Goal: Obtain resource: Obtain resource

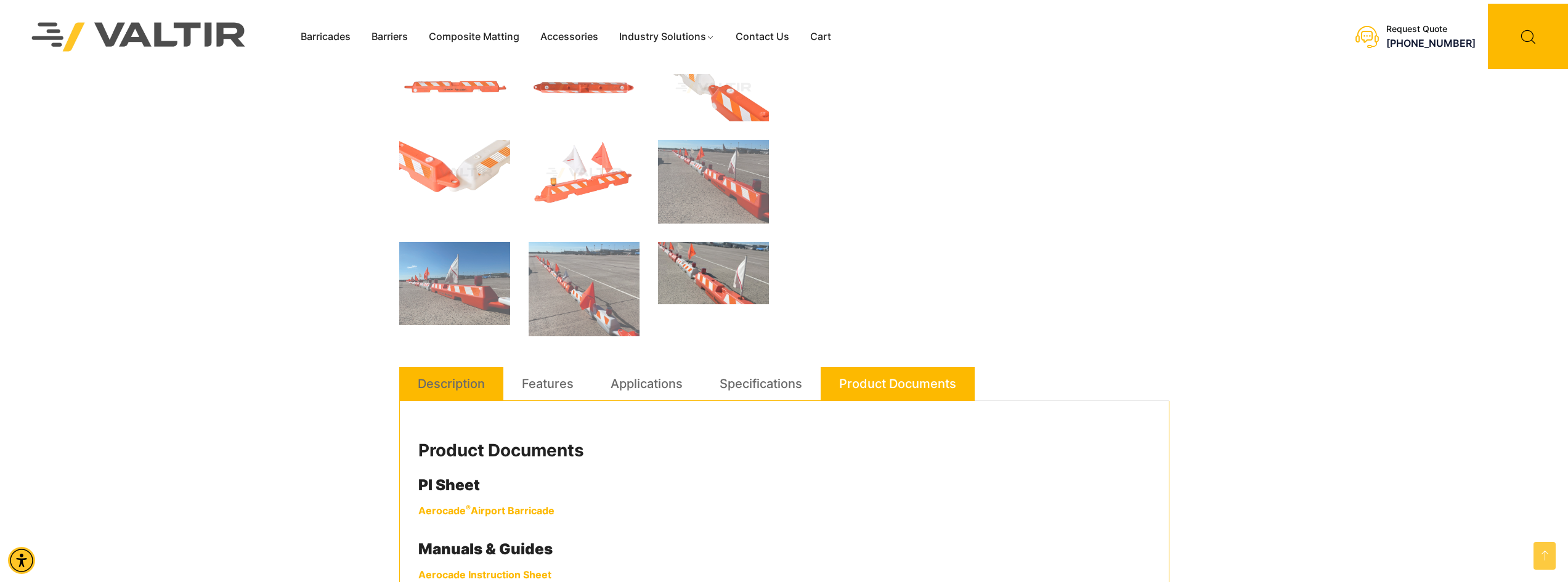
scroll to position [492, 0]
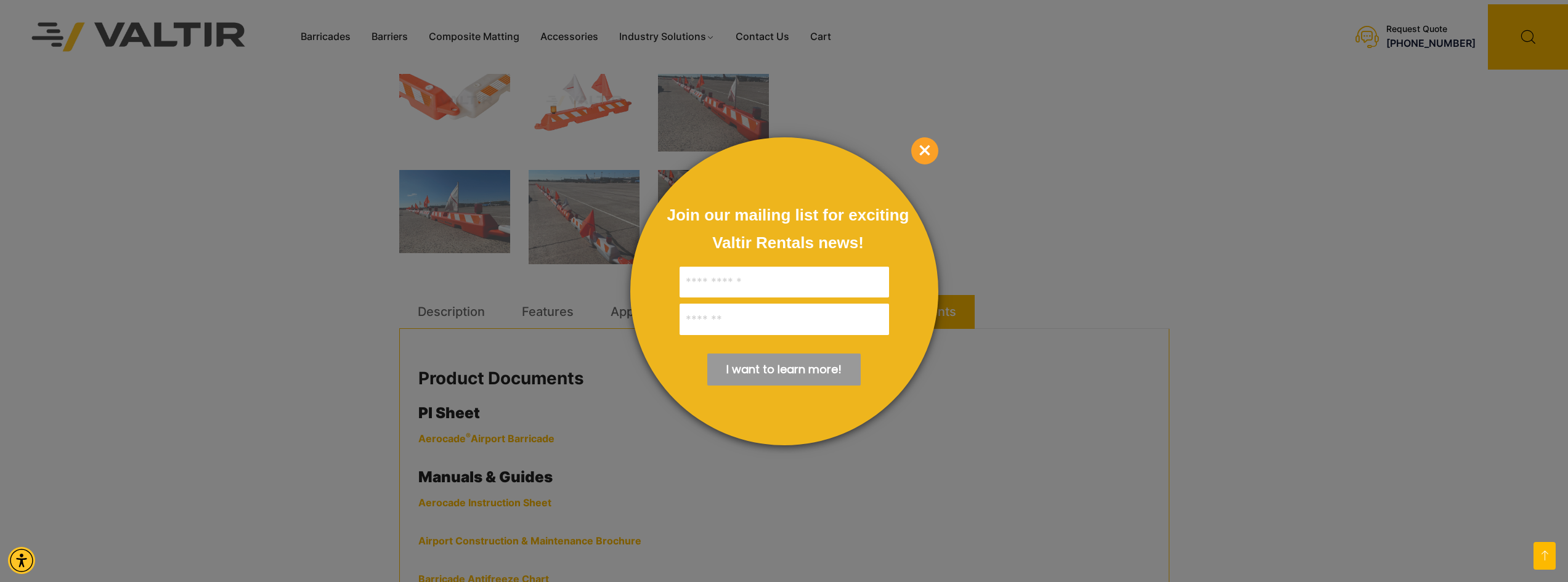
click at [922, 152] on span "×" at bounding box center [925, 151] width 27 height 27
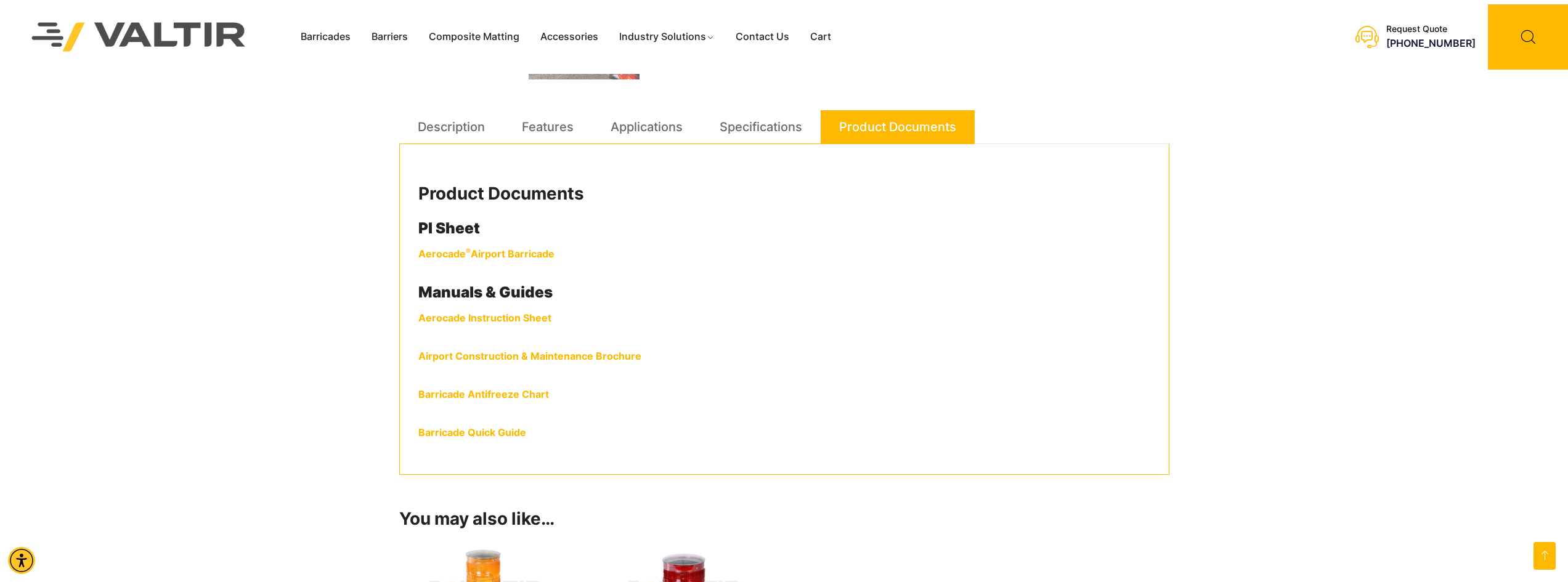
scroll to position [694, 0]
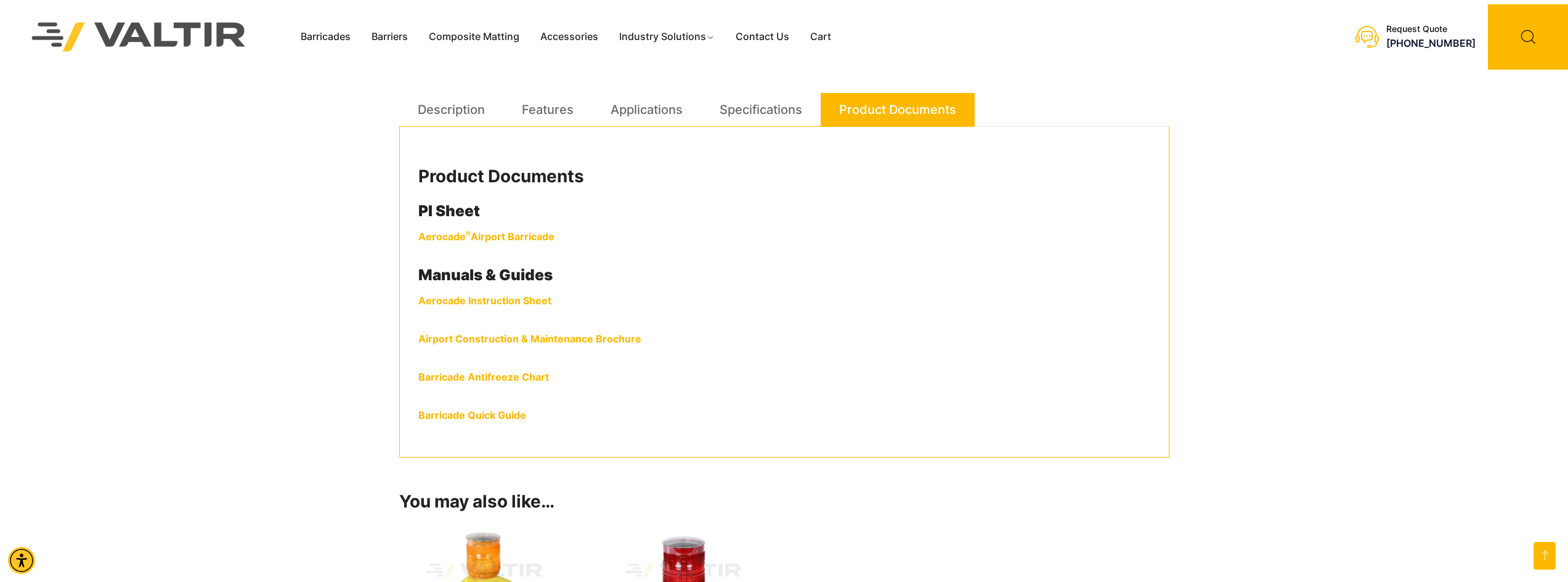
click at [460, 227] on div "Product Documents PI Sheet Aerocade ® Airport Barricade Manuals & Guides Aeroca…" at bounding box center [784, 292] width 771 height 330
click at [459, 237] on strong "Aerocade ® Airport Barricade" at bounding box center [486, 237] width 136 height 13
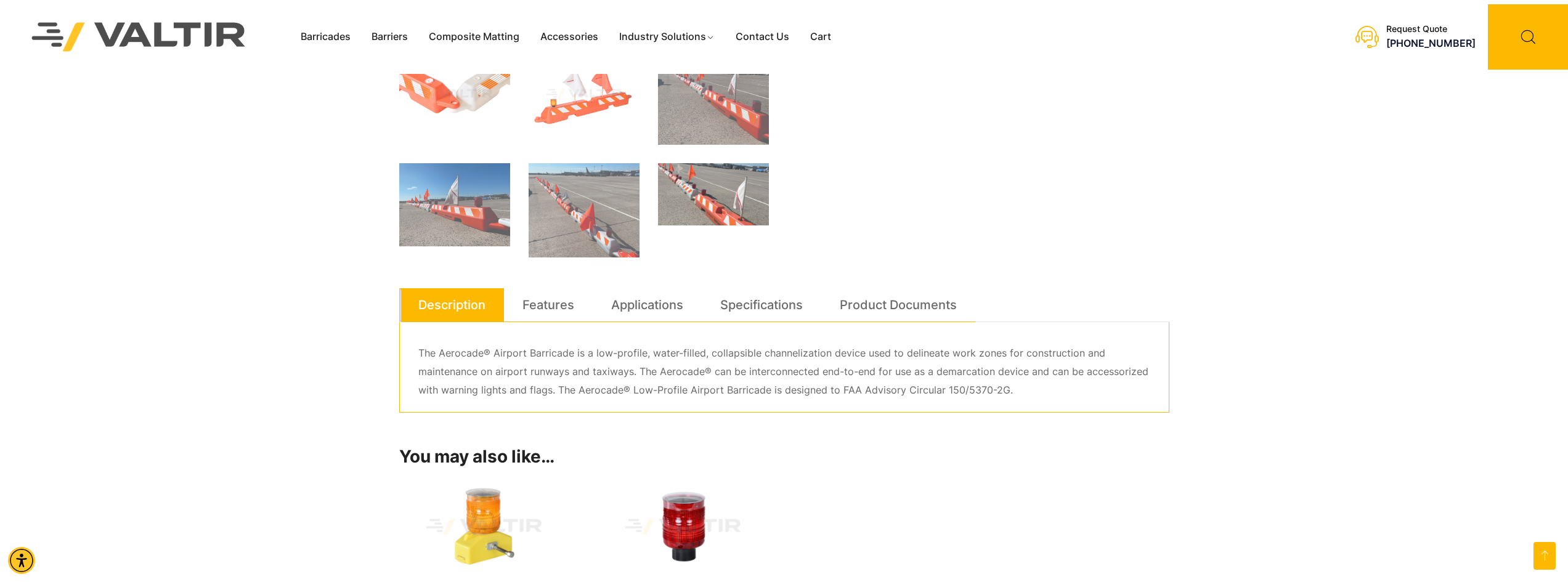
scroll to position [476, 0]
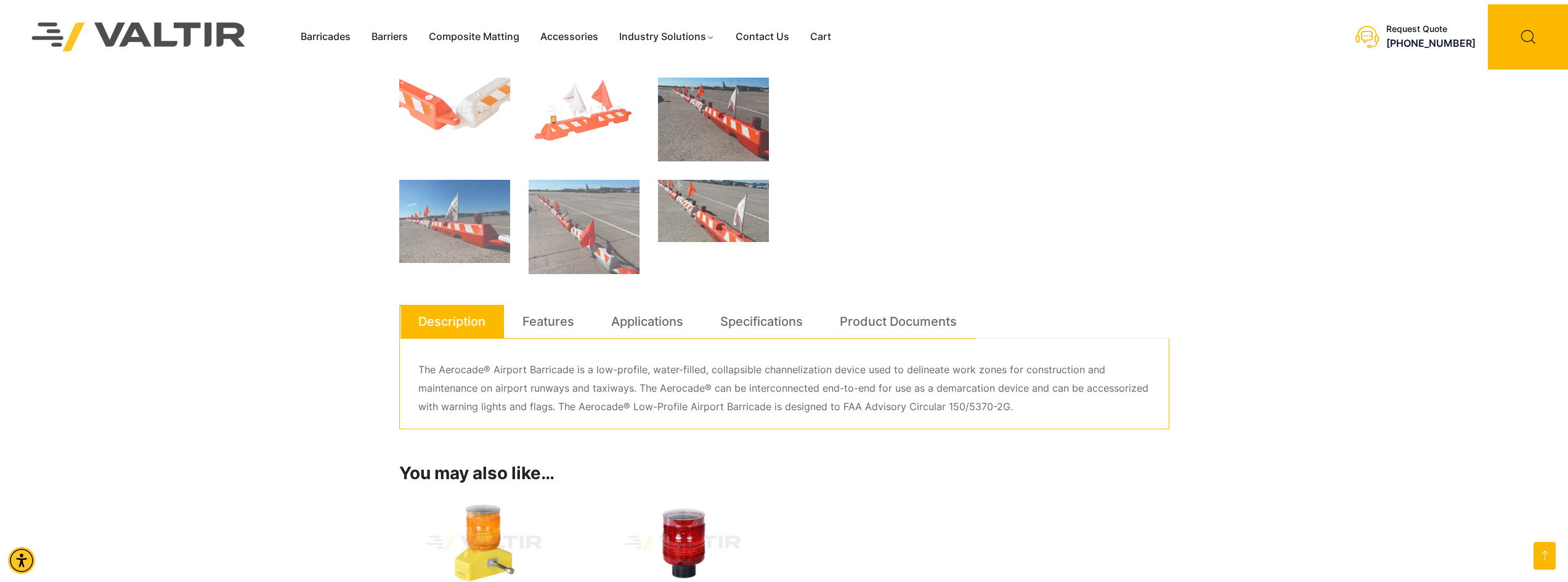
click at [728, 140] on img at bounding box center [713, 120] width 111 height 83
click at [727, 132] on img at bounding box center [713, 120] width 111 height 83
click at [698, 120] on img at bounding box center [713, 120] width 111 height 83
click at [562, 238] on img at bounding box center [584, 227] width 111 height 94
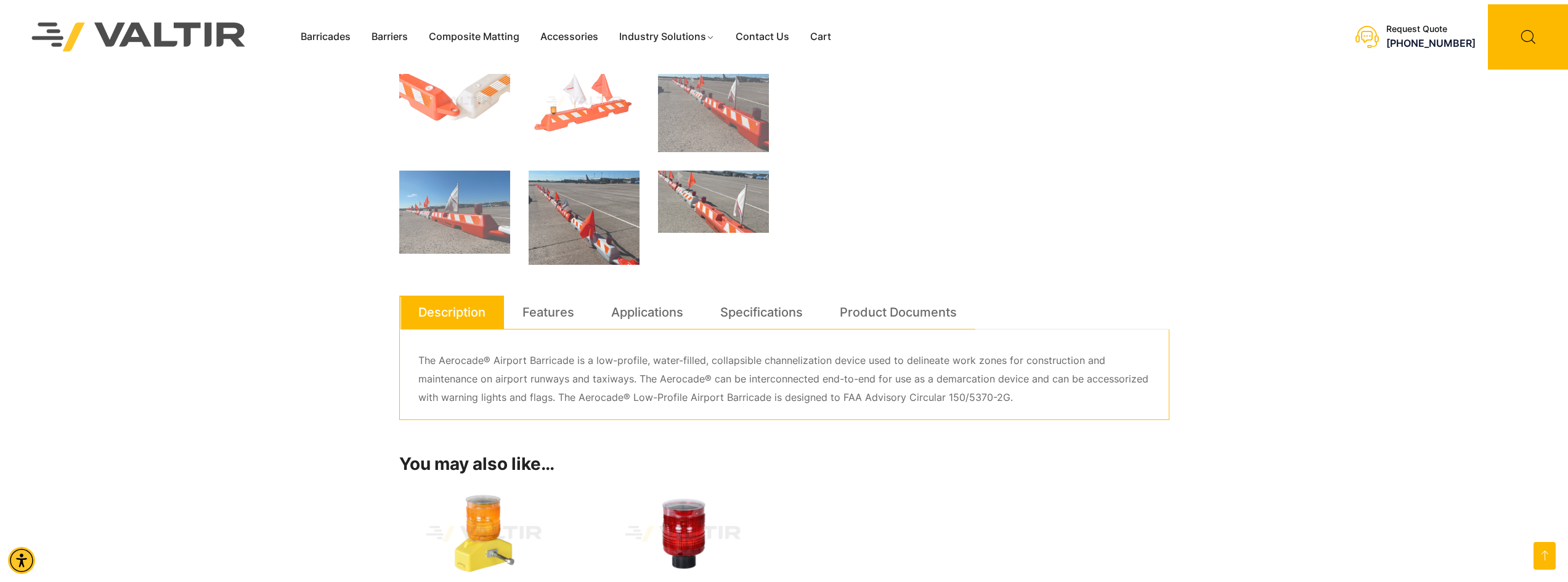
scroll to position [569, 0]
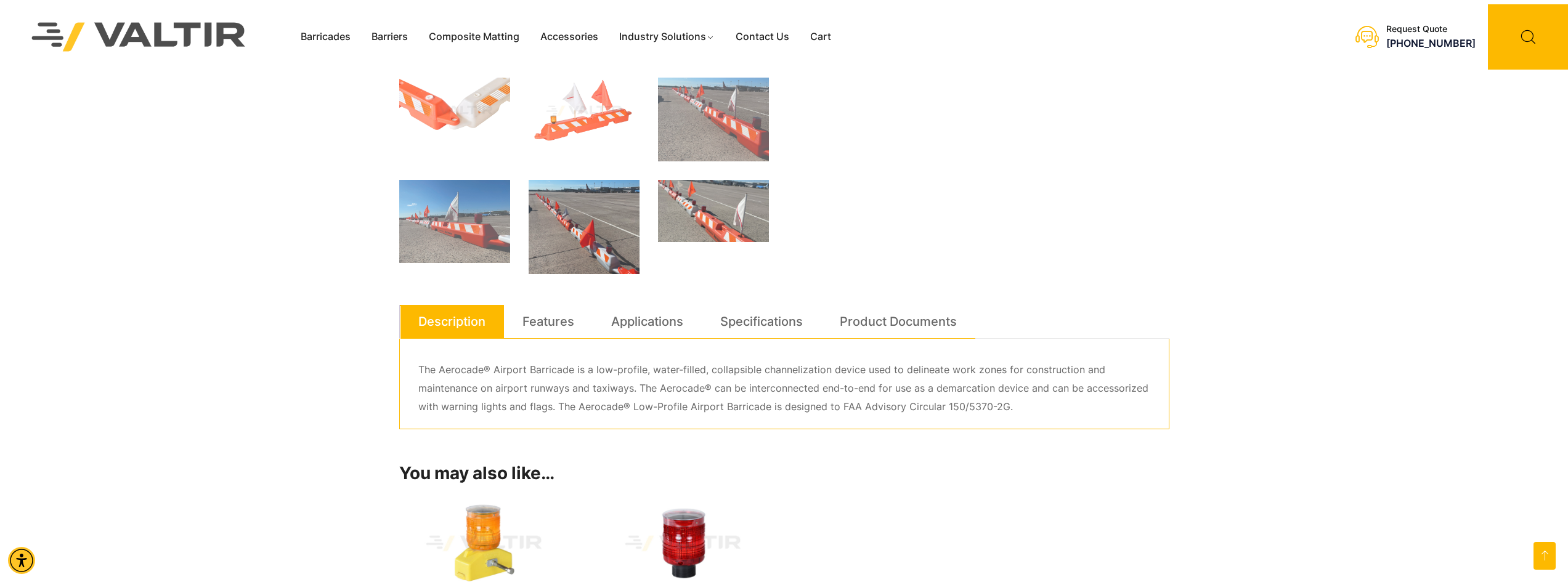
click at [562, 238] on img at bounding box center [584, 227] width 111 height 94
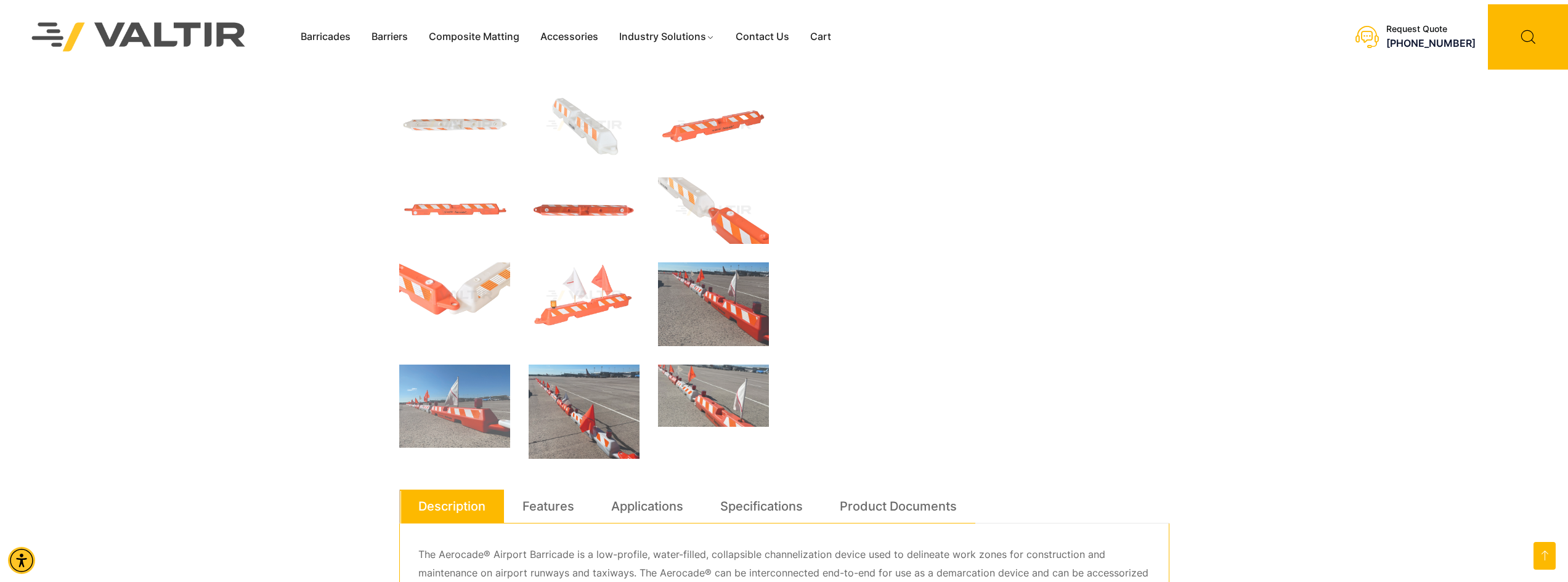
click at [699, 312] on img at bounding box center [713, 304] width 111 height 83
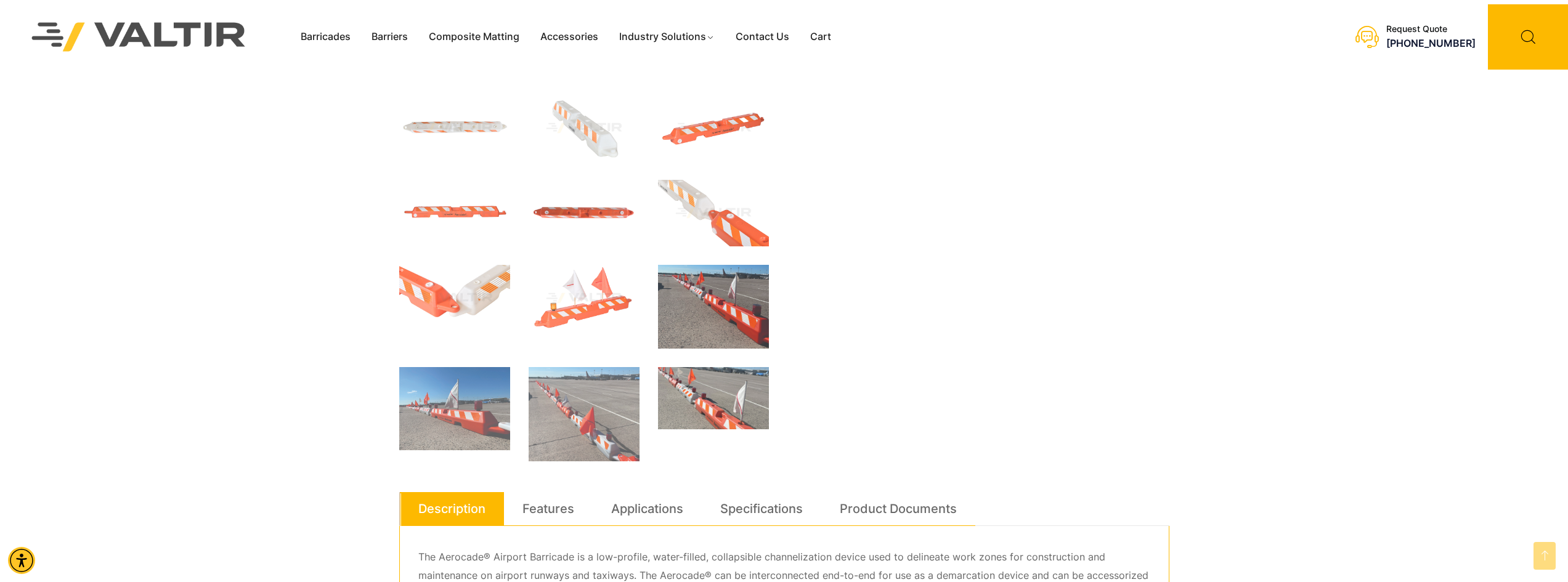
scroll to position [349, 0]
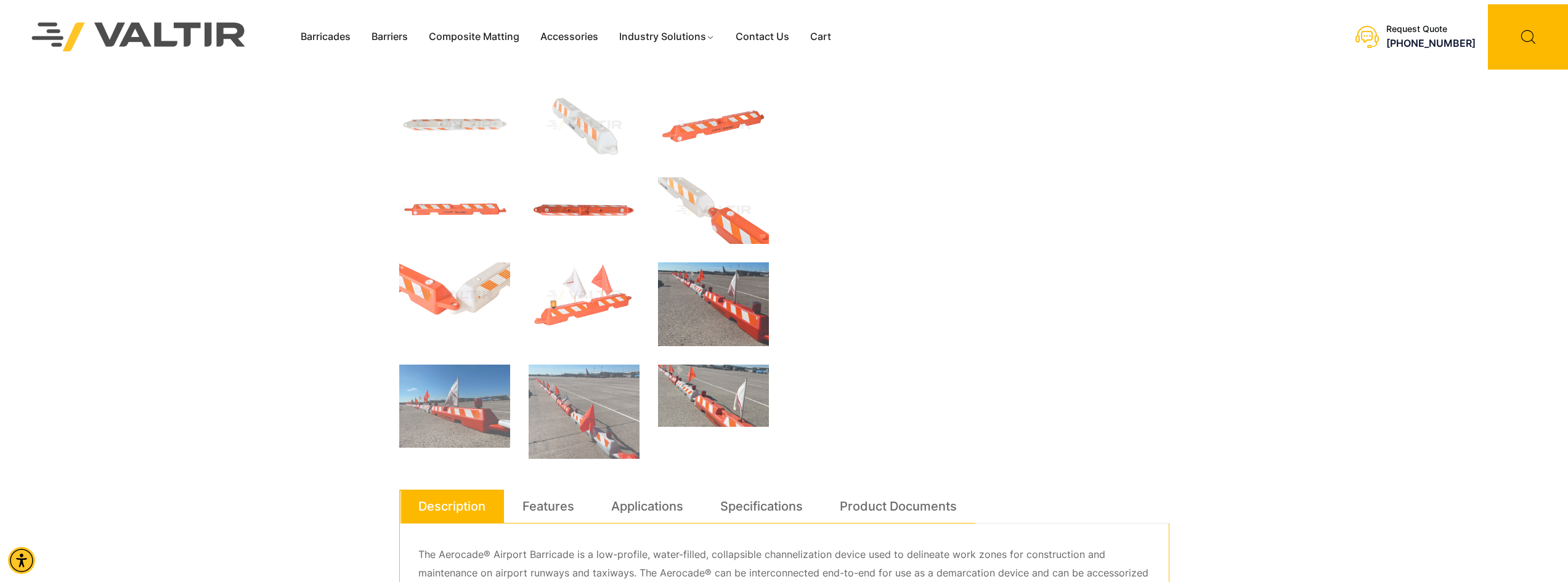
click at [260, 249] on div "Barricades Barriers Composite Matting Accessories Industry Solutions Constructi…" at bounding box center [784, 461] width 1568 height 1620
click at [597, 305] on img at bounding box center [584, 295] width 111 height 67
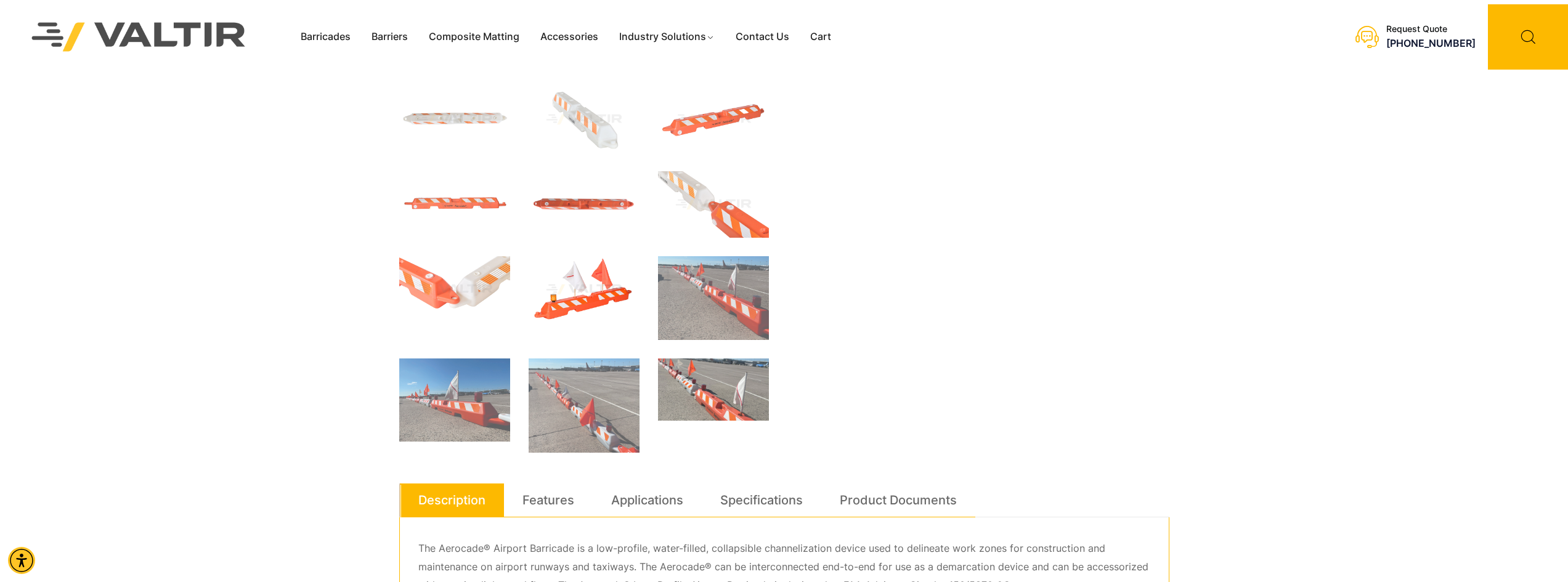
scroll to position [291, 0]
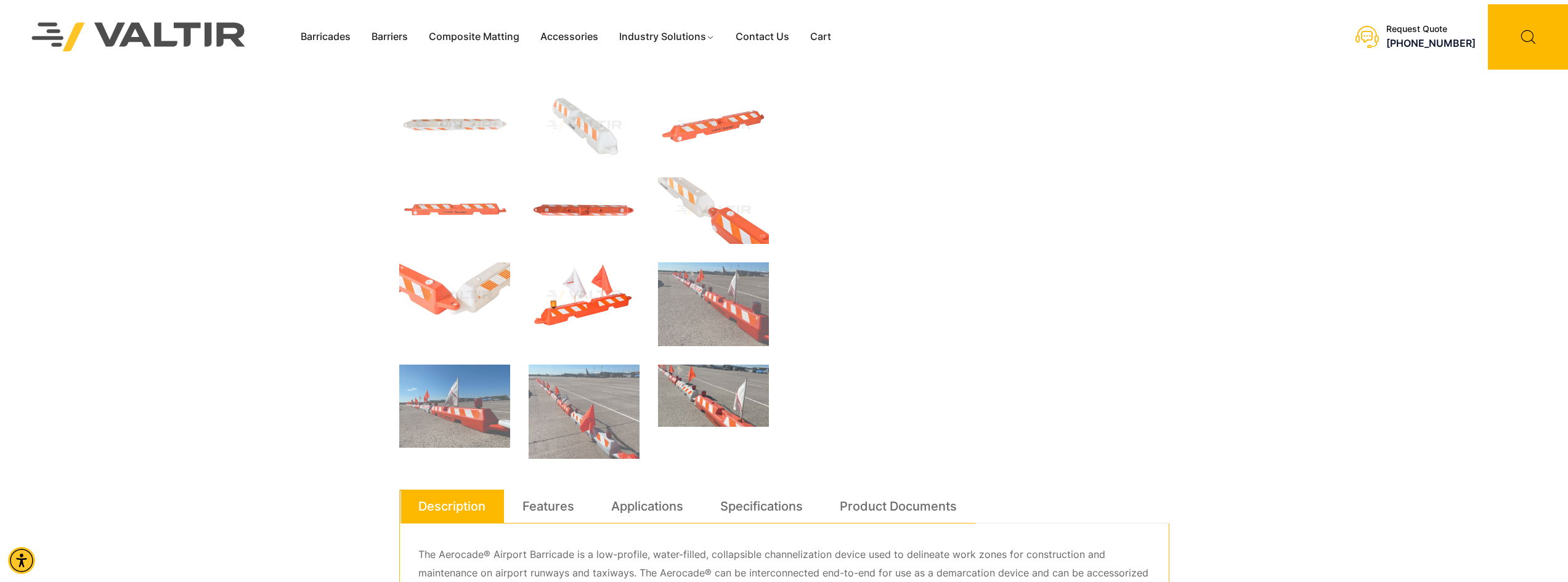
click at [592, 300] on img at bounding box center [584, 295] width 111 height 67
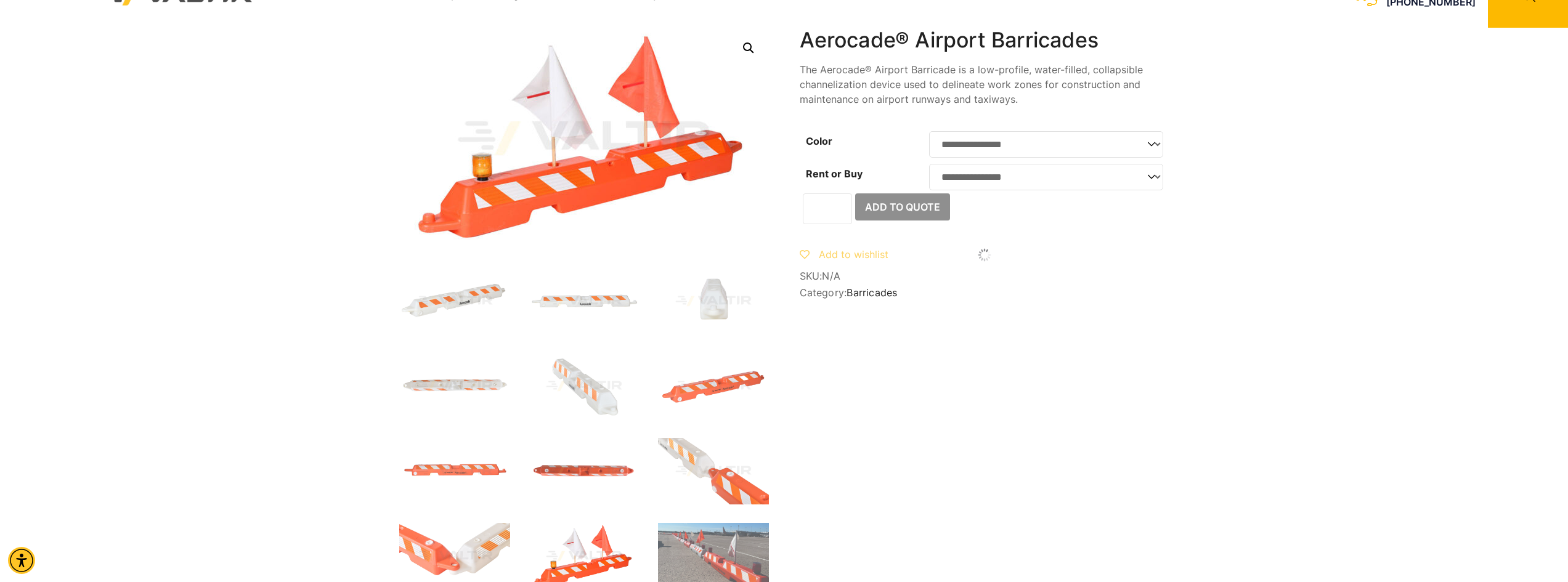
scroll to position [0, 0]
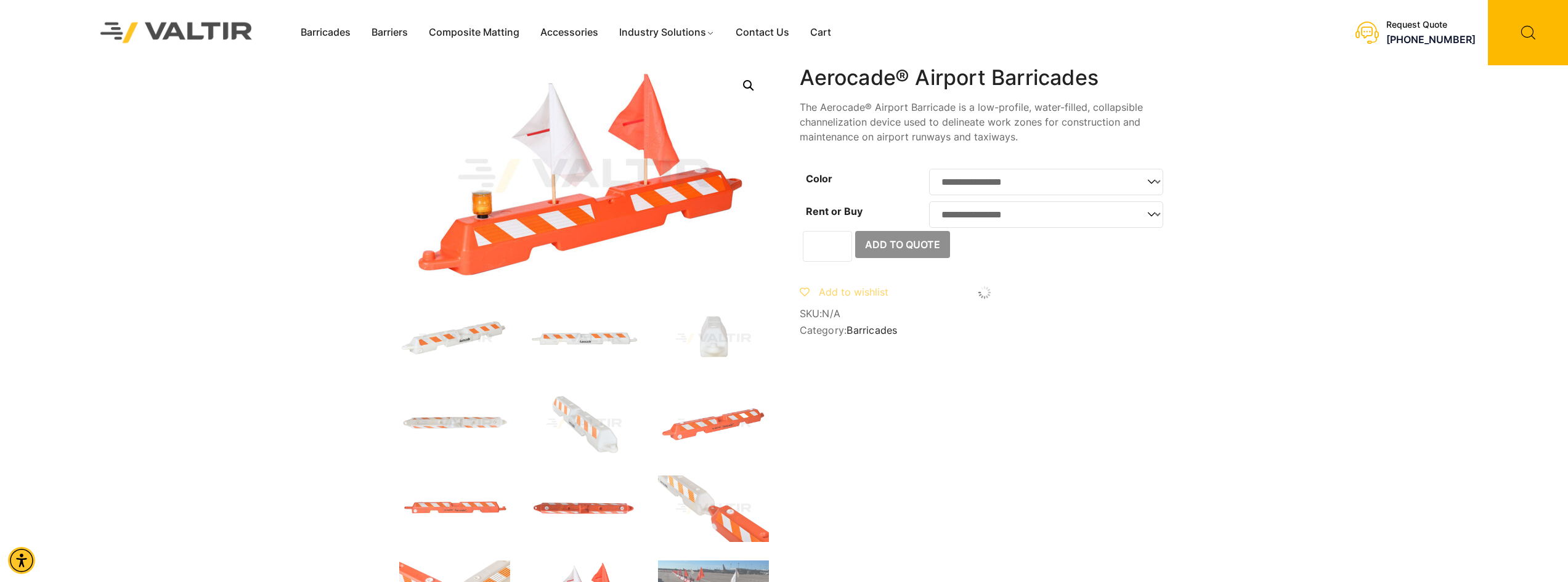
click at [1016, 189] on select "**********" at bounding box center [1046, 182] width 234 height 27
click at [930, 169] on select "**********" at bounding box center [1046, 182] width 234 height 27
select select "******"
click at [967, 226] on select "**********" at bounding box center [1046, 215] width 234 height 27
select select "***"
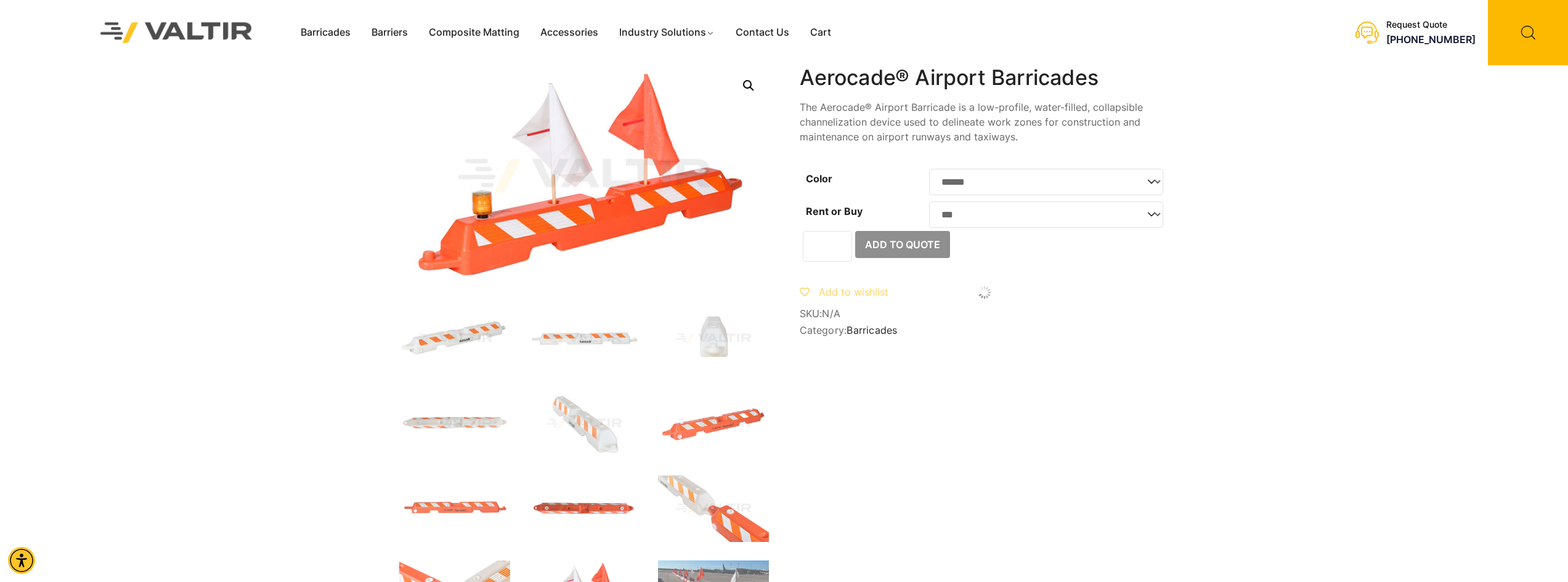
click at [930, 205] on select "**********" at bounding box center [1046, 215] width 234 height 27
select select "******"
select select "***"
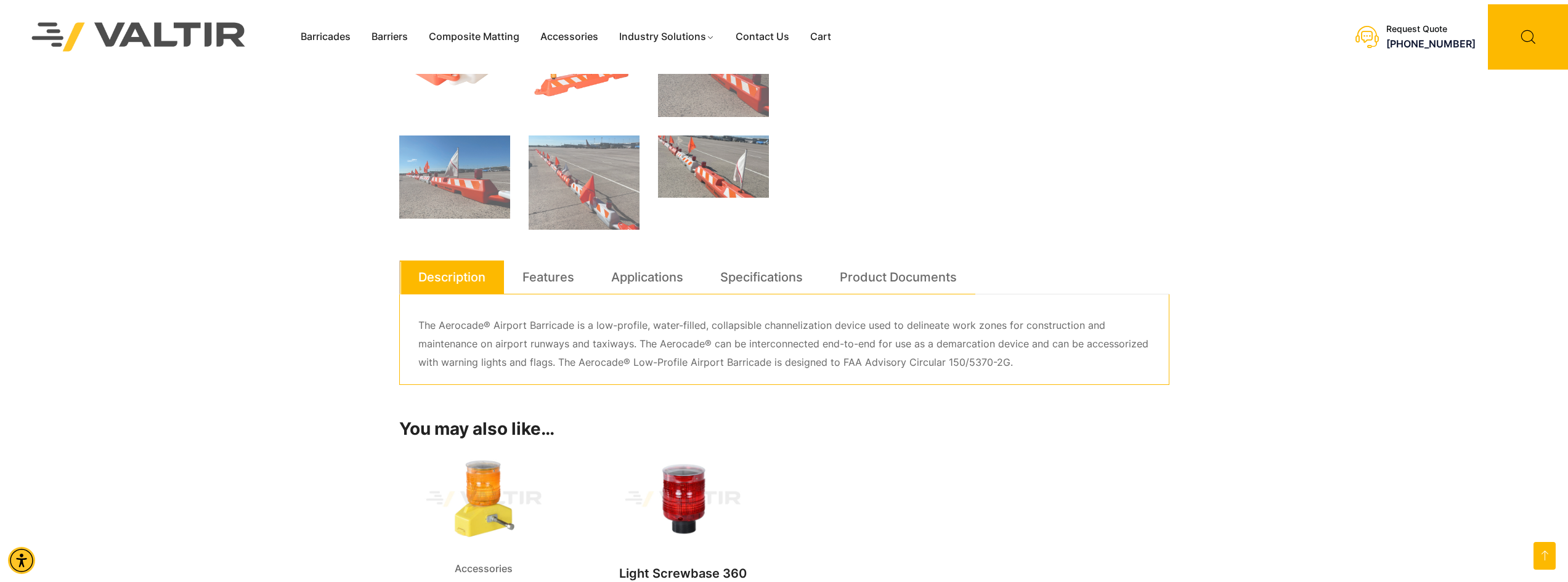
scroll to position [554, 0]
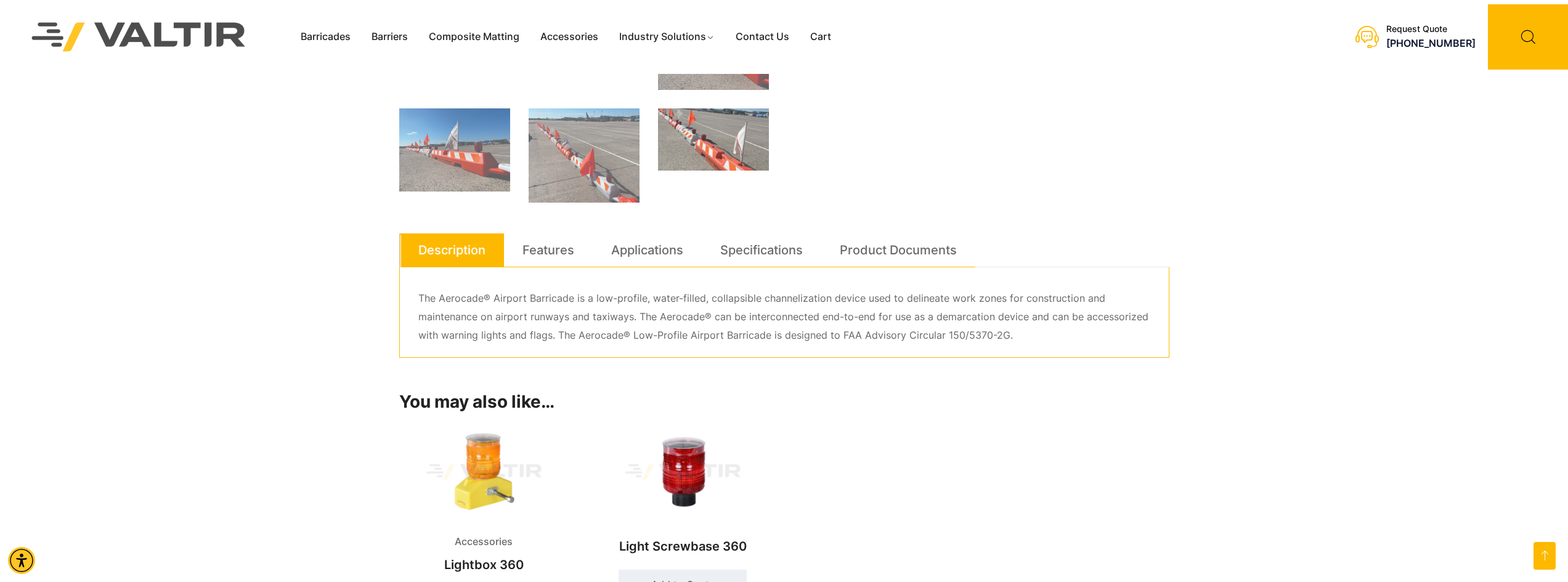
click at [235, 199] on div "Barricades Barriers Composite Matting Accessories Industry Solutions Constructi…" at bounding box center [784, 230] width 1568 height 1569
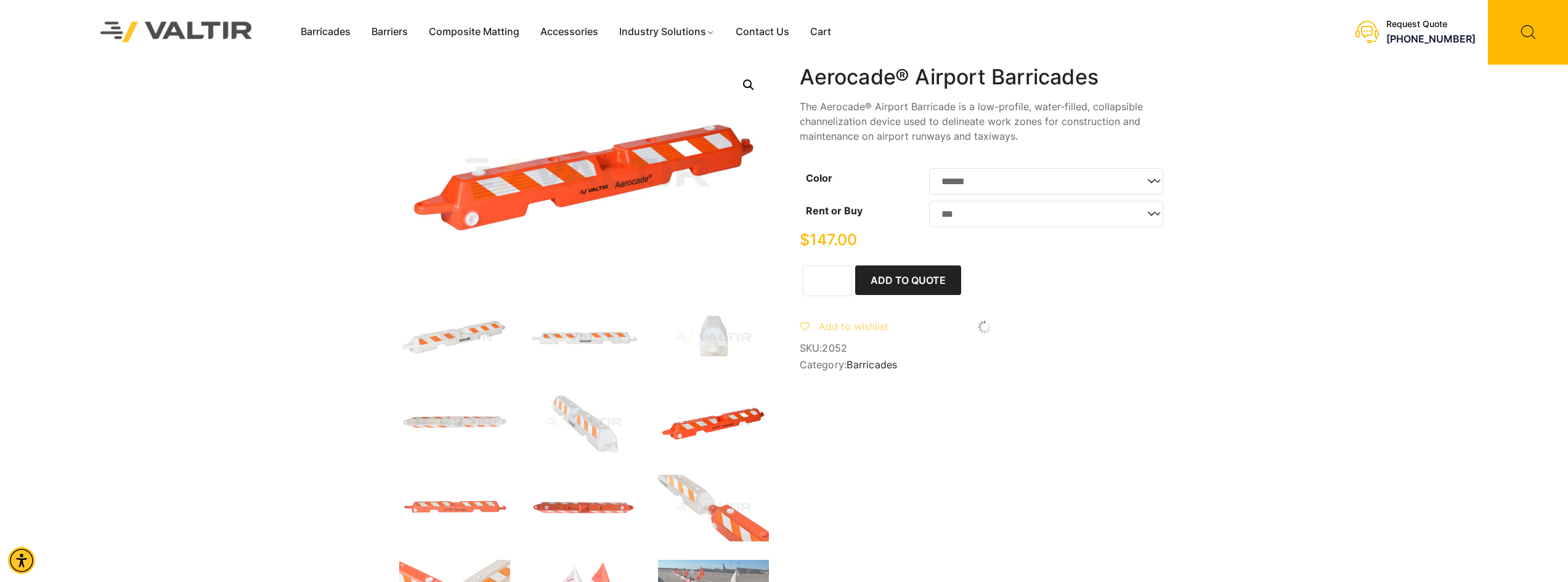
scroll to position [0, 0]
click at [560, 33] on link "Accessories" at bounding box center [569, 32] width 79 height 18
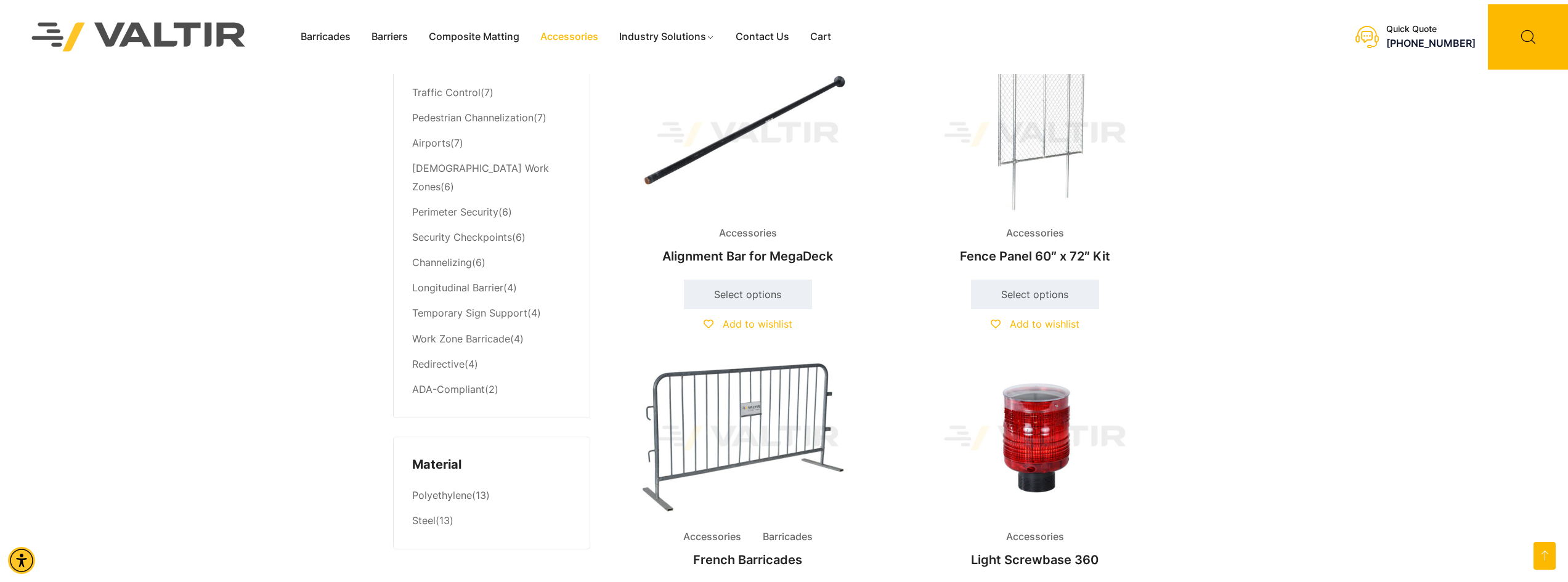
scroll to position [677, 0]
click at [446, 146] on link "Airports" at bounding box center [431, 142] width 39 height 13
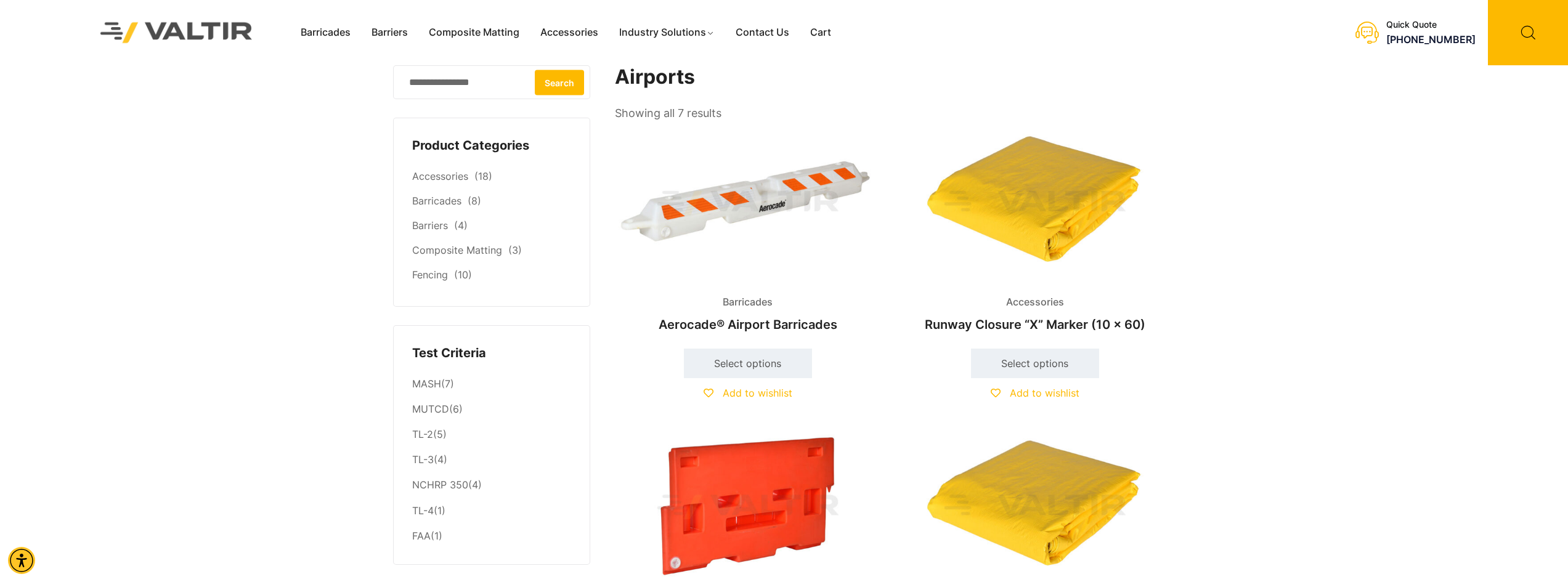
click at [1061, 219] on img at bounding box center [1035, 203] width 266 height 160
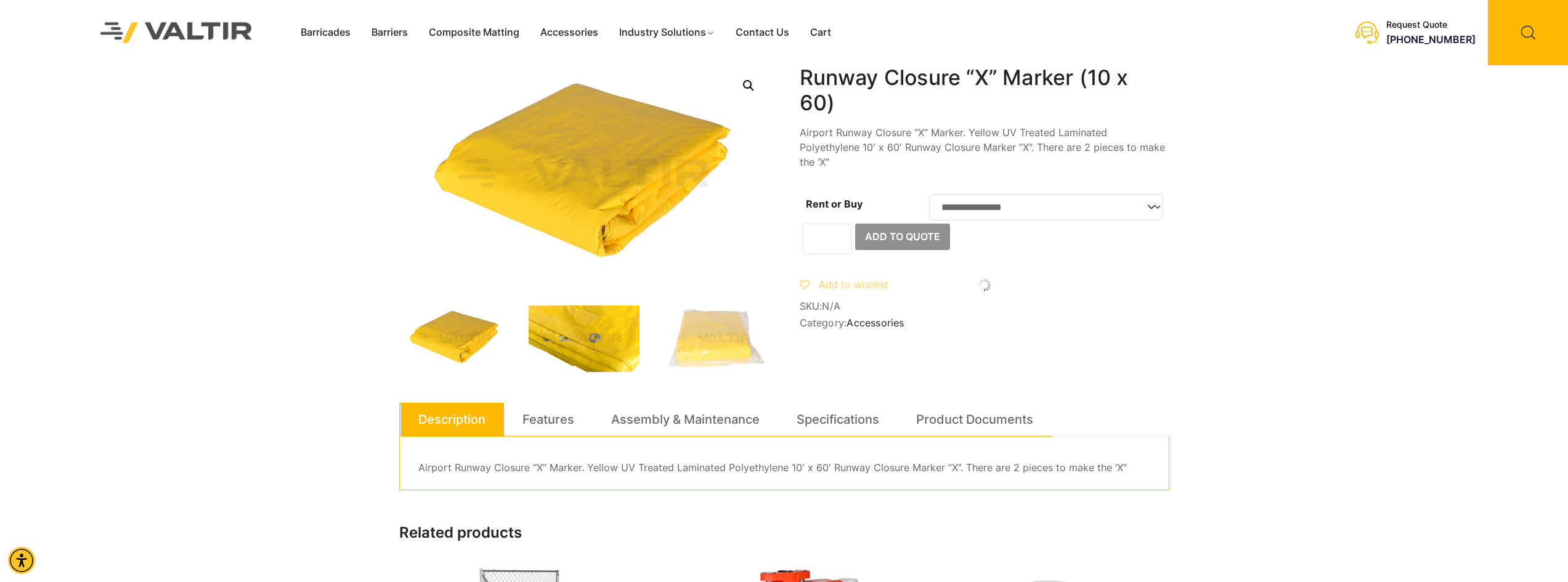
click at [590, 346] on img at bounding box center [584, 338] width 111 height 67
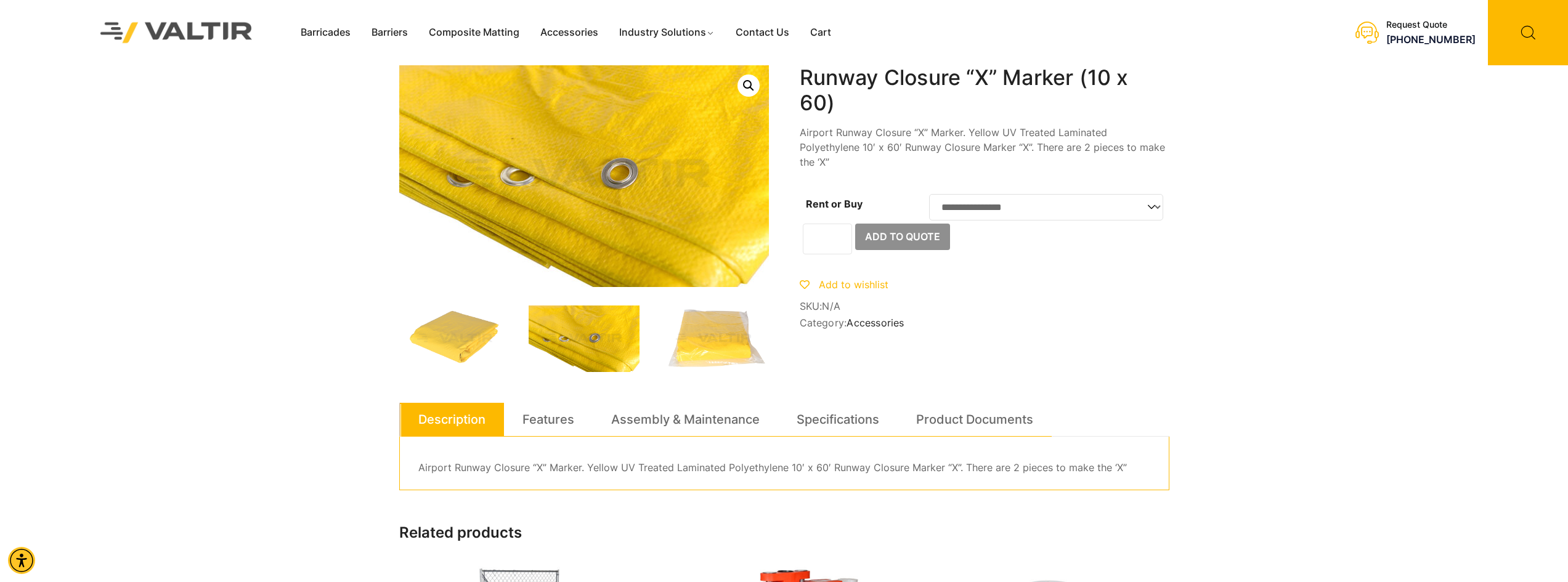
click at [700, 342] on img at bounding box center [713, 338] width 111 height 67
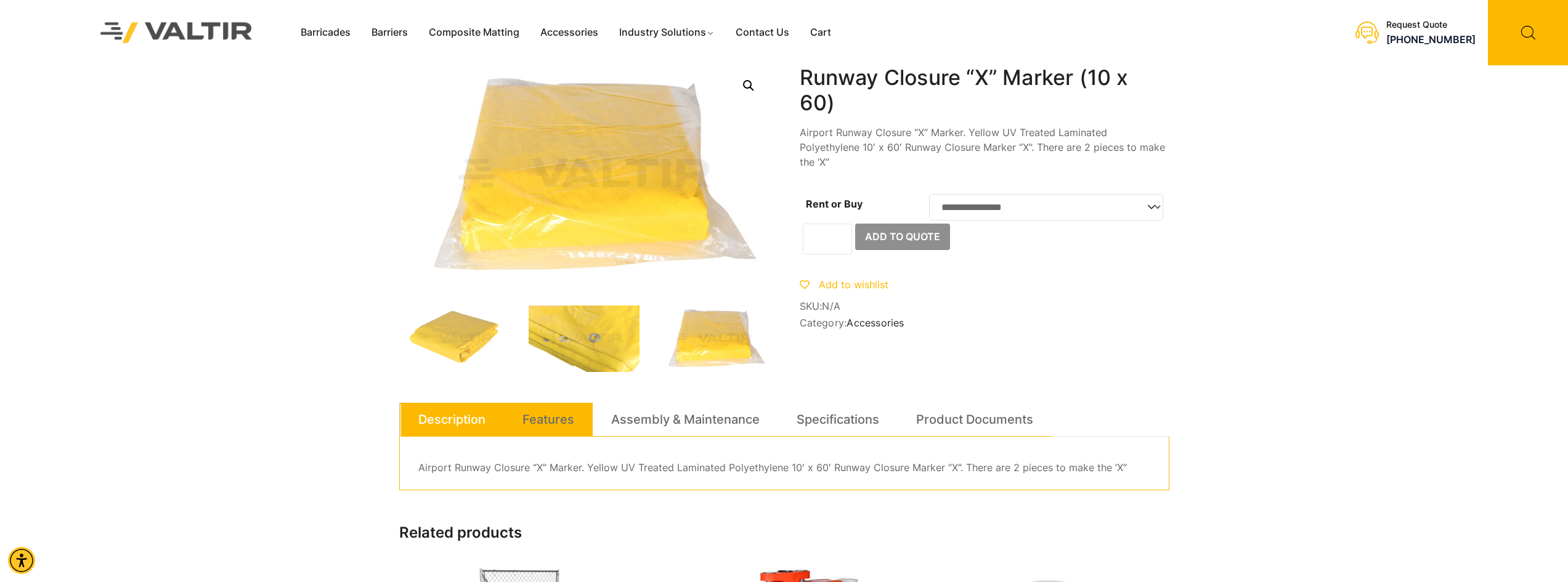
click at [537, 421] on link "Features" at bounding box center [549, 419] width 52 height 33
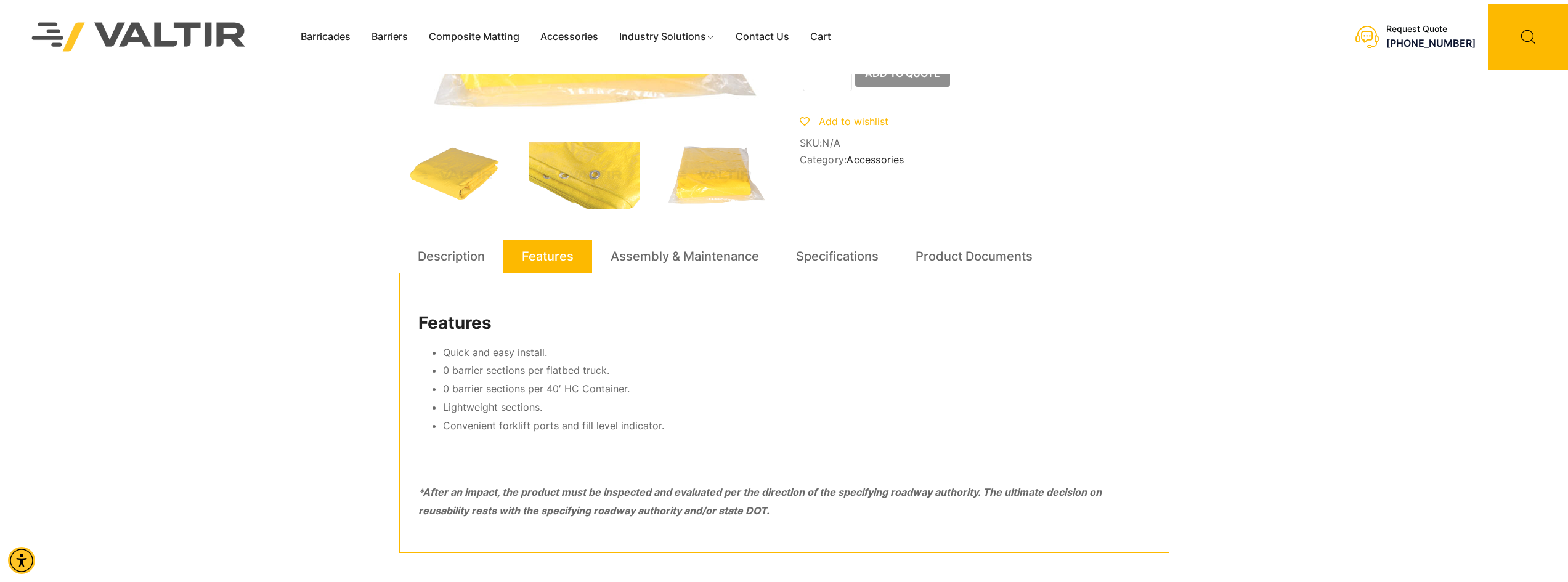
scroll to position [185, 0]
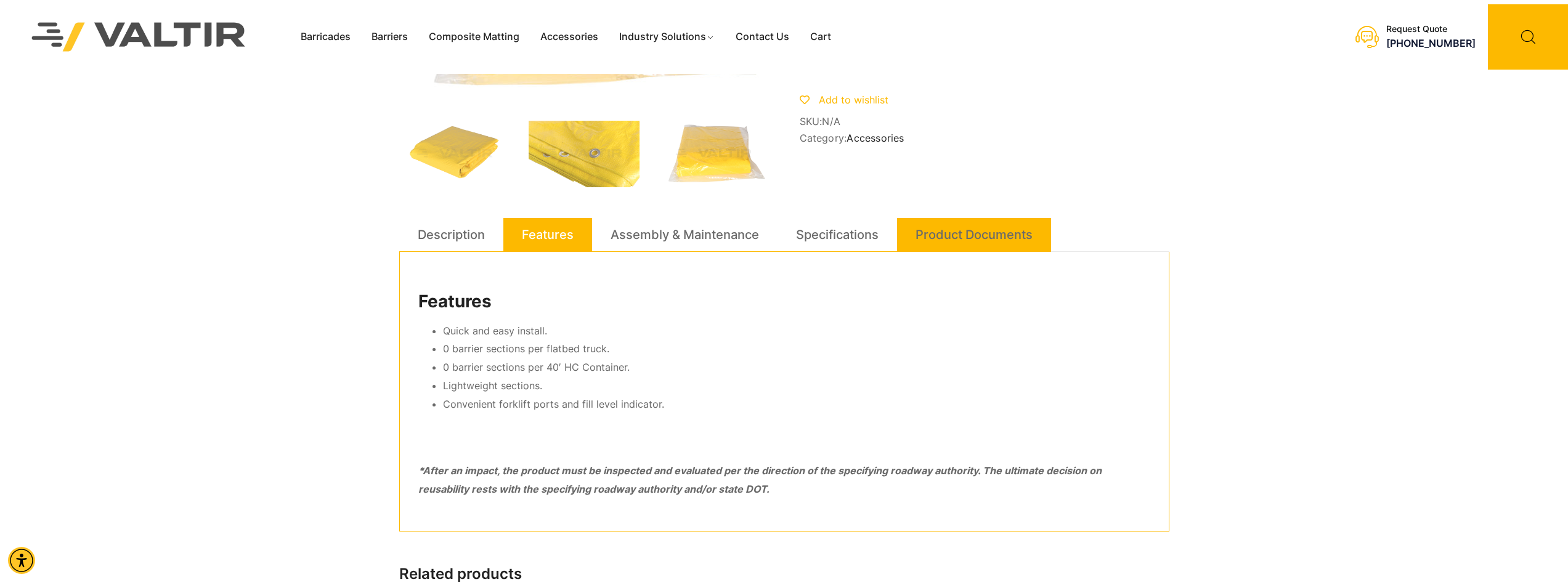
click at [1000, 231] on link "Product Documents" at bounding box center [974, 234] width 117 height 33
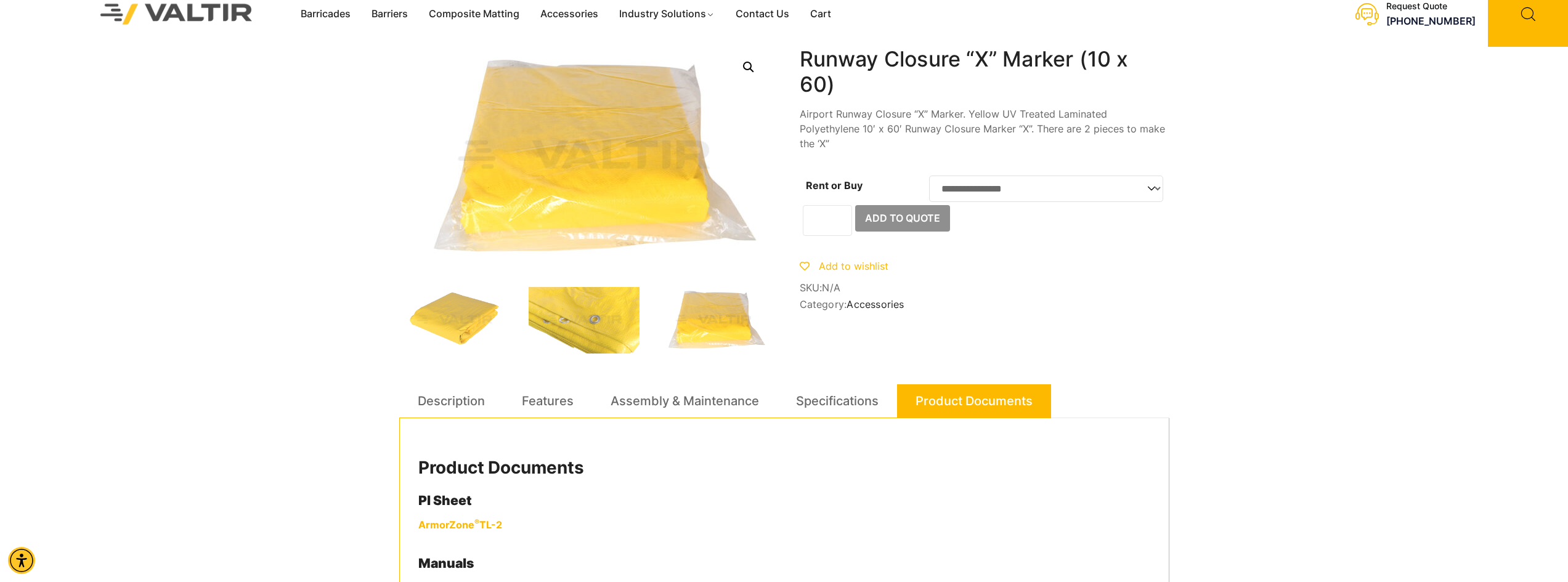
scroll to position [0, 0]
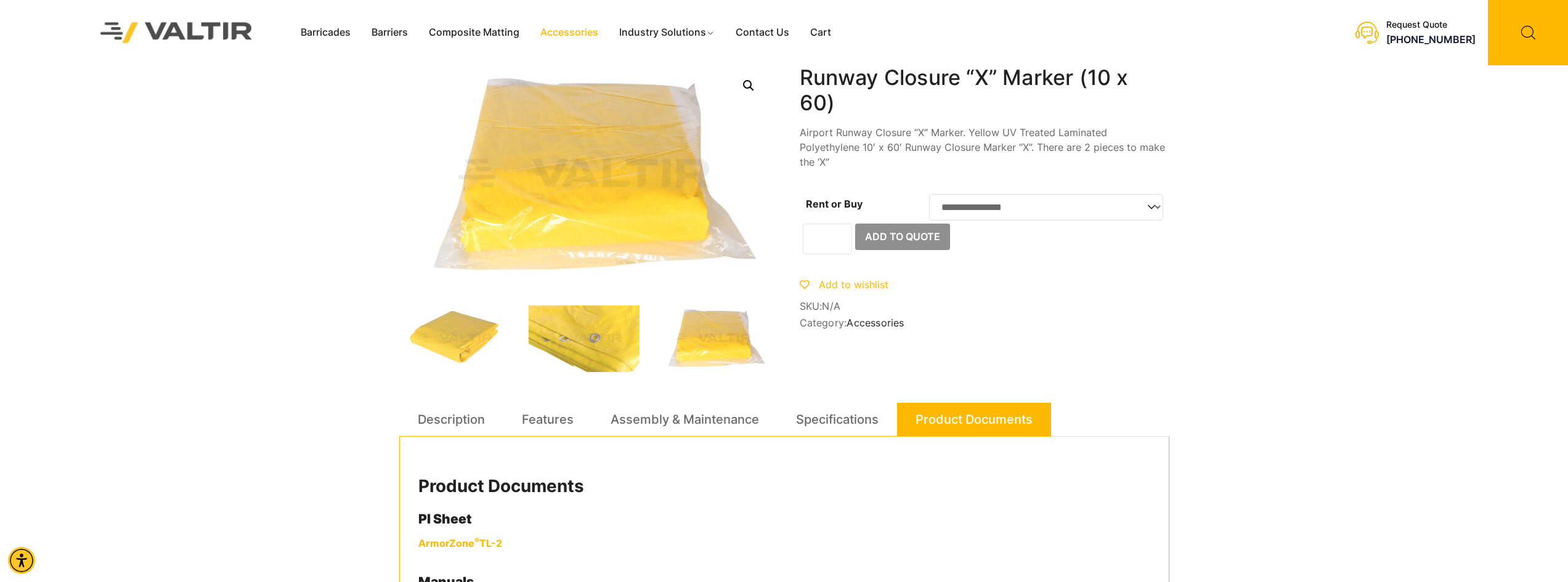
click at [557, 32] on link "Accessories" at bounding box center [569, 32] width 79 height 18
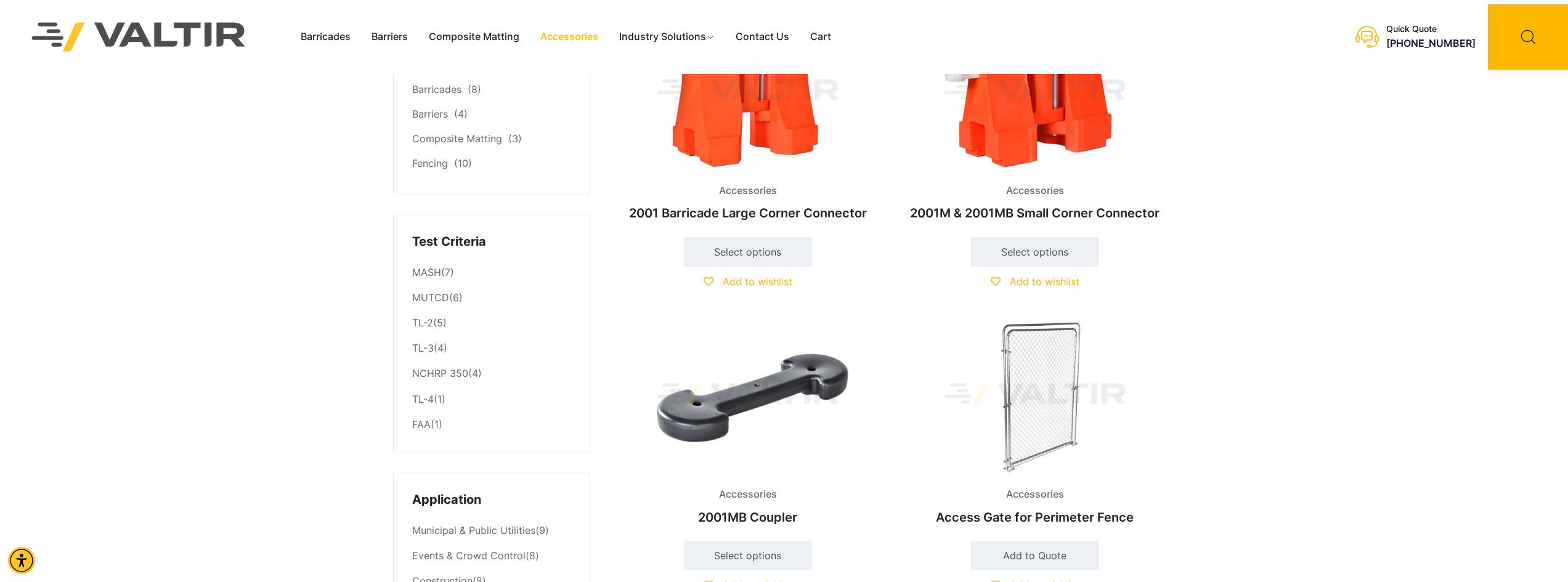
scroll to position [185, 0]
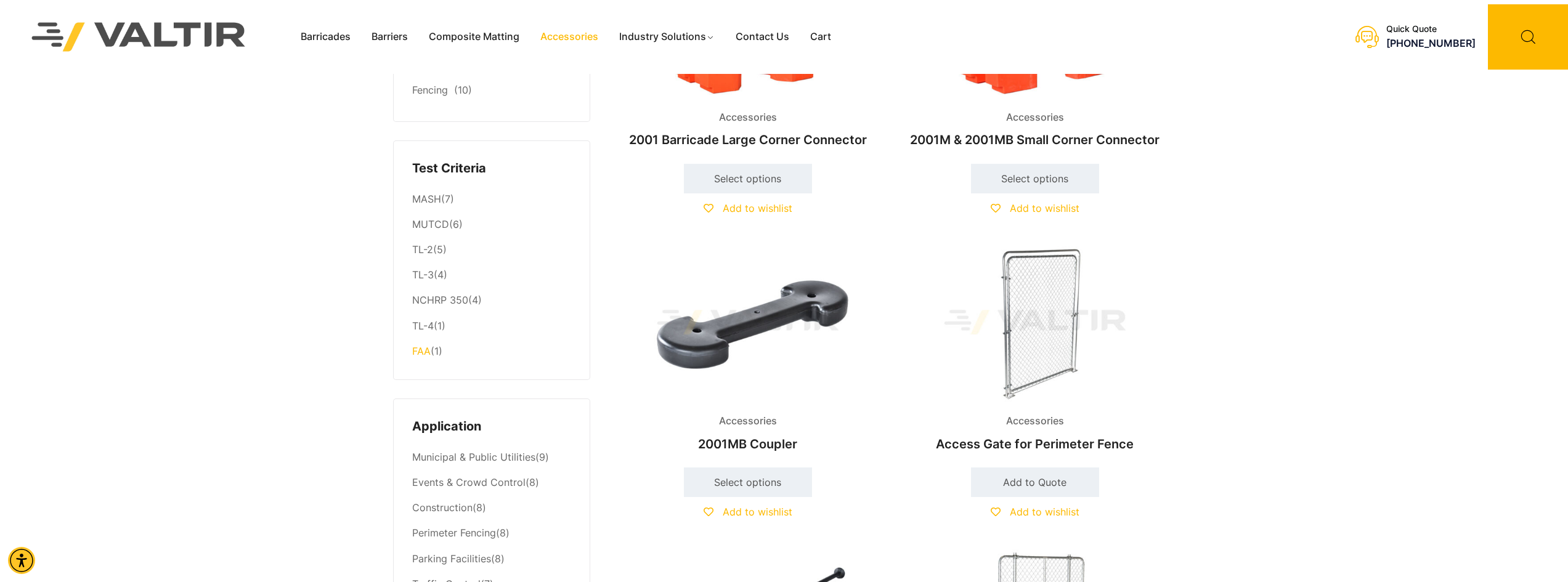
click at [427, 351] on link "FAA" at bounding box center [421, 351] width 18 height 13
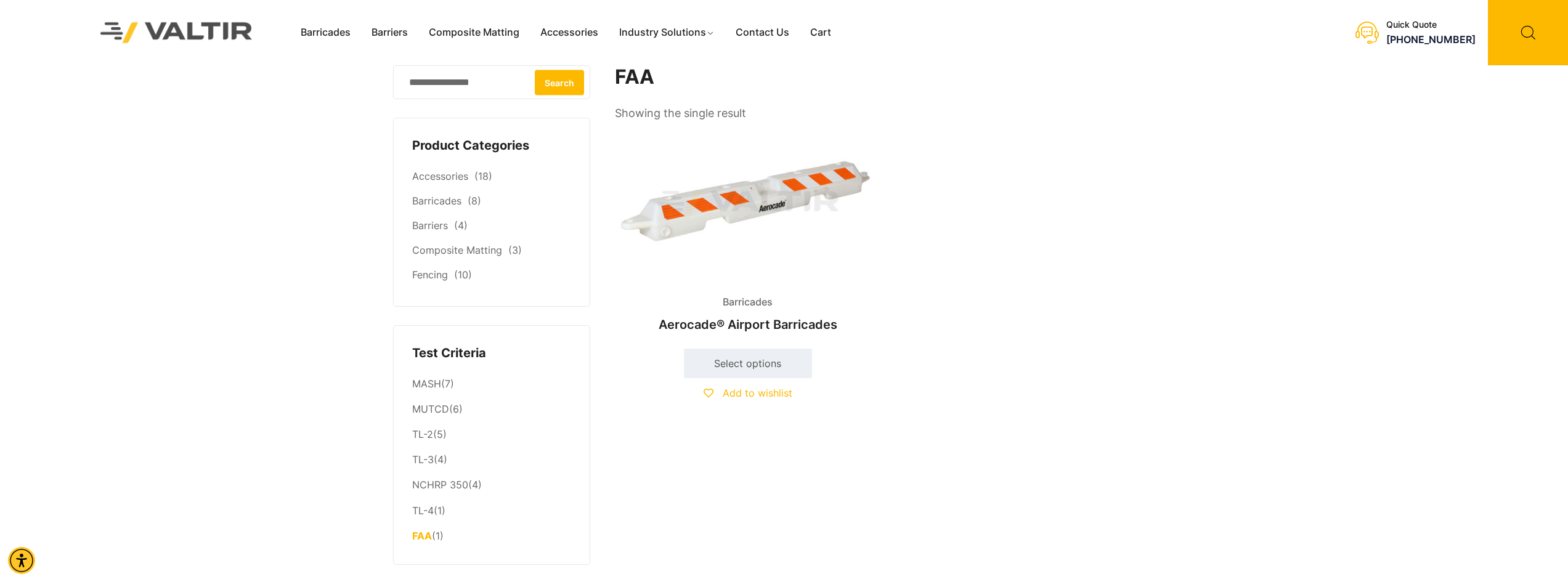
click at [748, 212] on img at bounding box center [748, 203] width 266 height 160
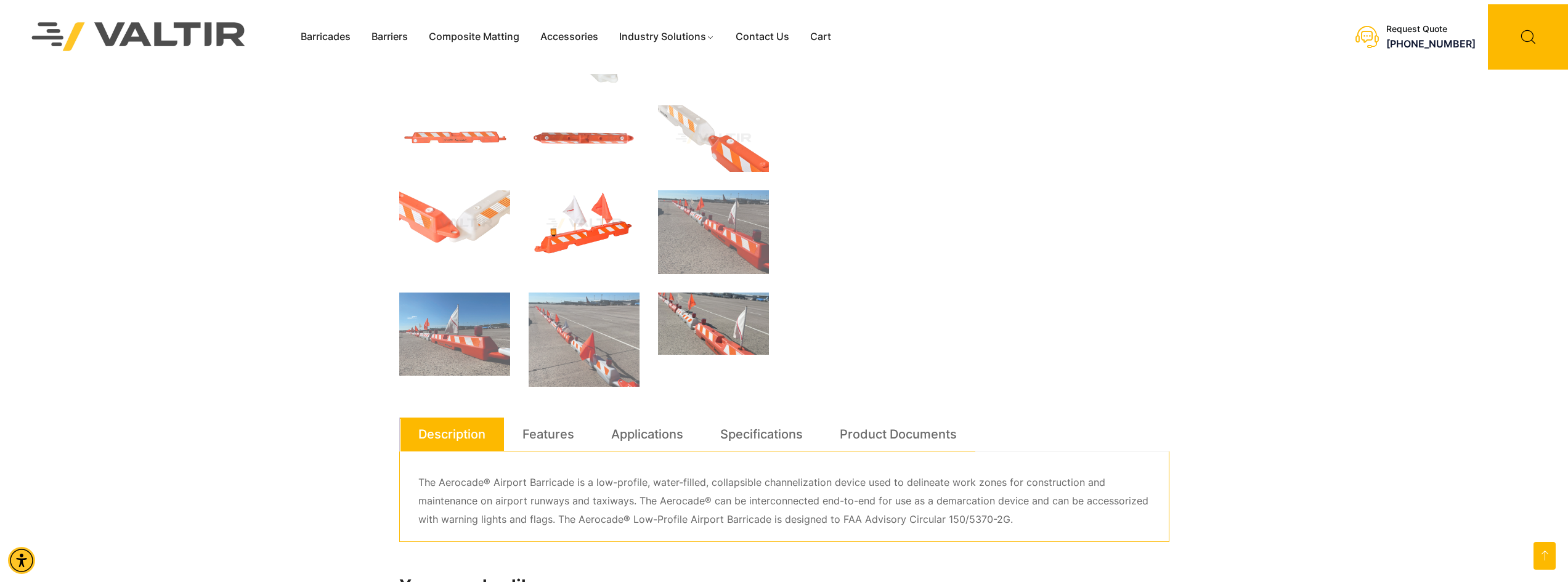
scroll to position [370, 0]
click at [587, 211] on img at bounding box center [584, 224] width 111 height 67
click at [581, 228] on img at bounding box center [584, 224] width 111 height 67
click at [649, 438] on link "Applications" at bounding box center [648, 435] width 72 height 33
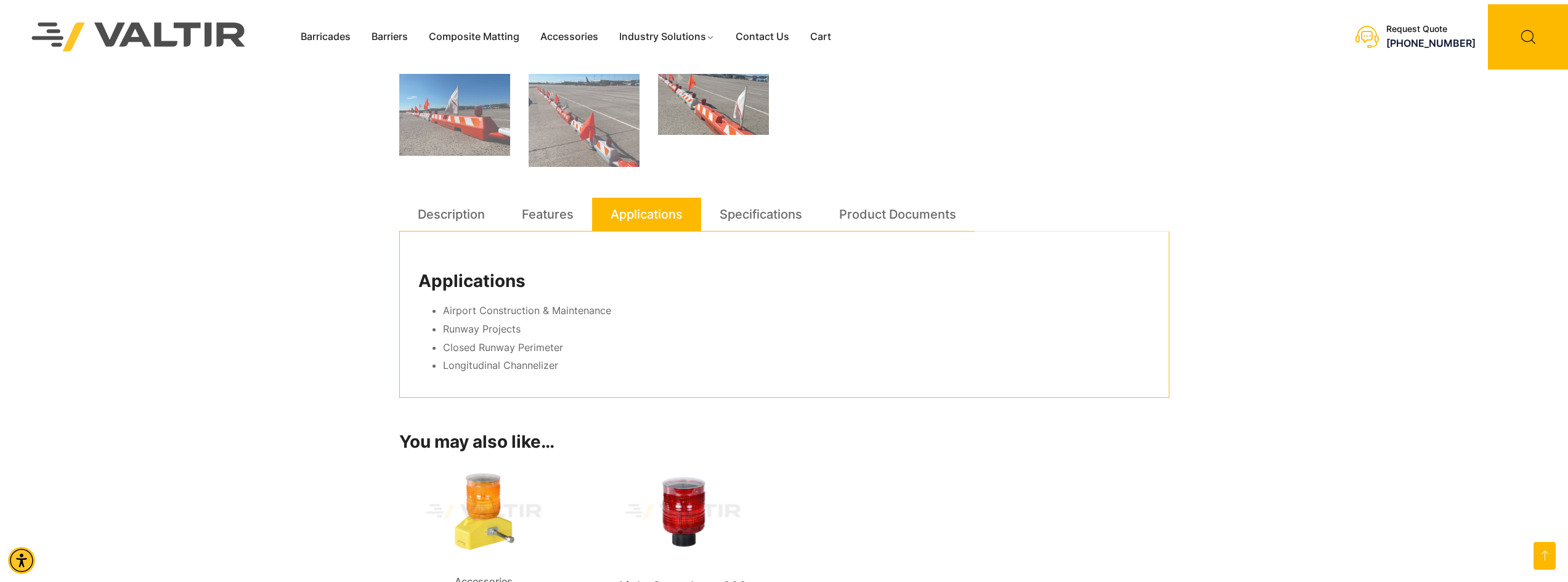
scroll to position [677, 0]
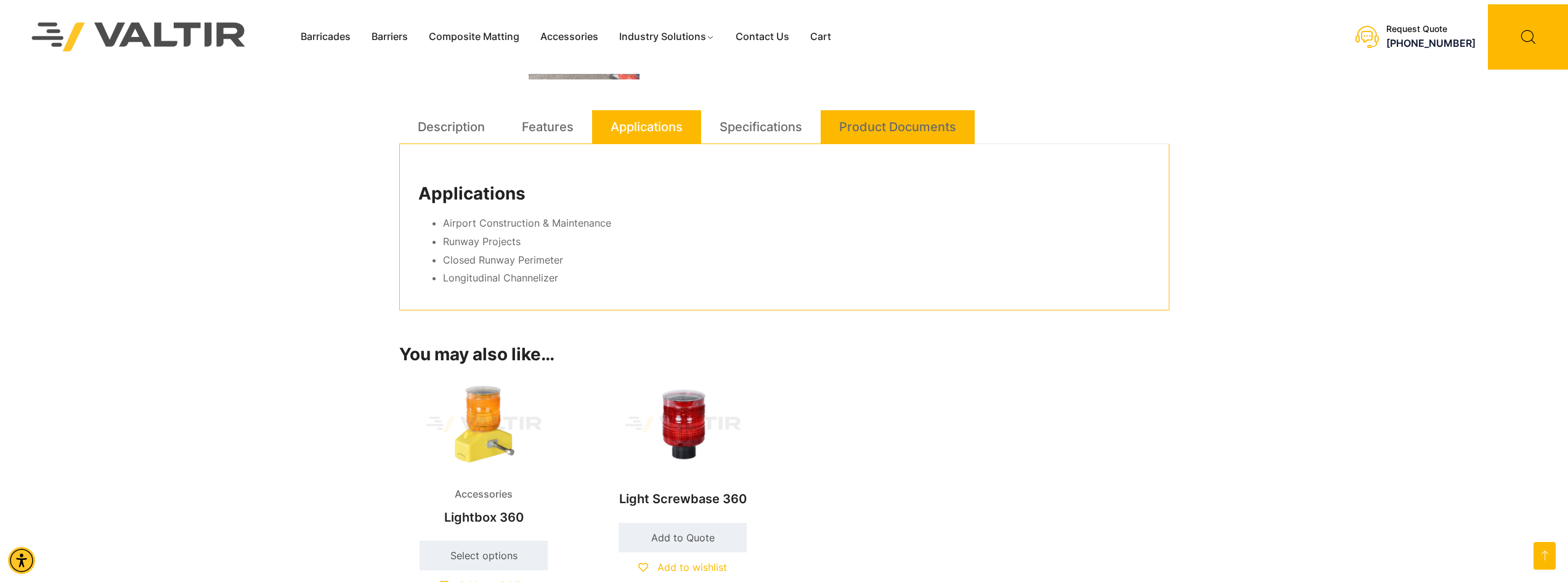
click at [886, 128] on link "Product Documents" at bounding box center [897, 127] width 117 height 33
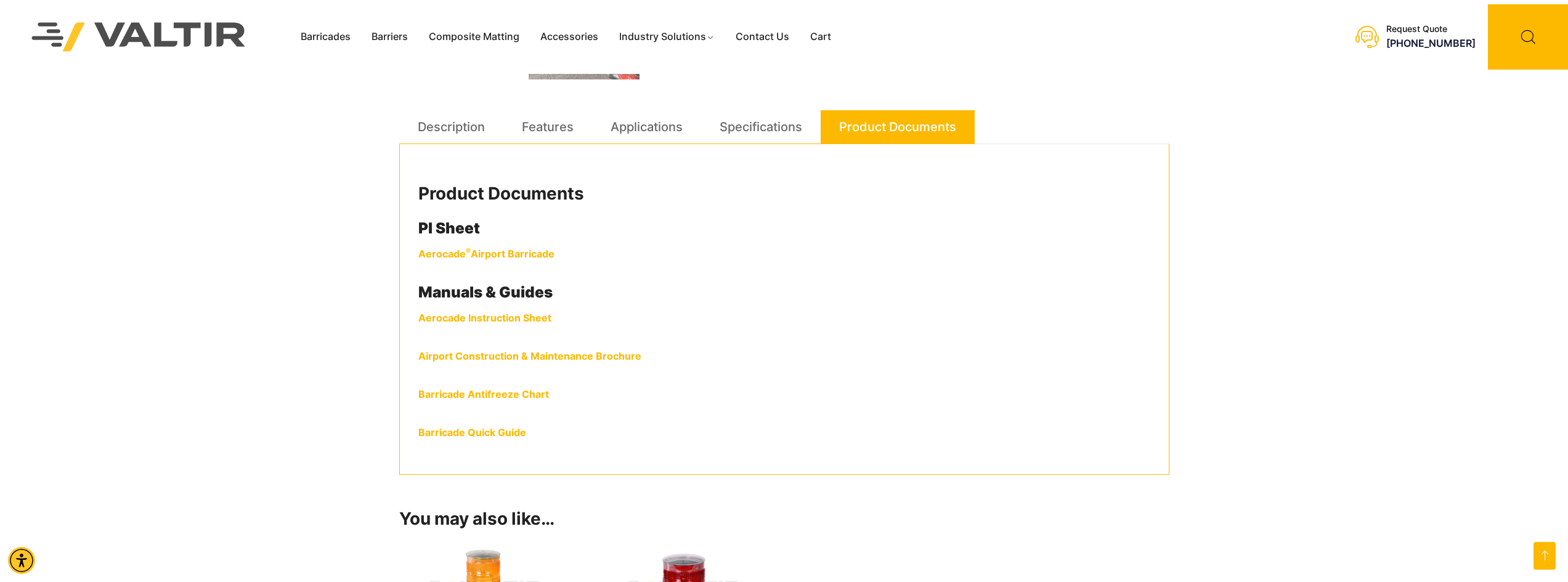
click at [478, 359] on link "Airport Construction & Maintenance Brochure" at bounding box center [530, 356] width 223 height 13
